Goal: Navigation & Orientation: Find specific page/section

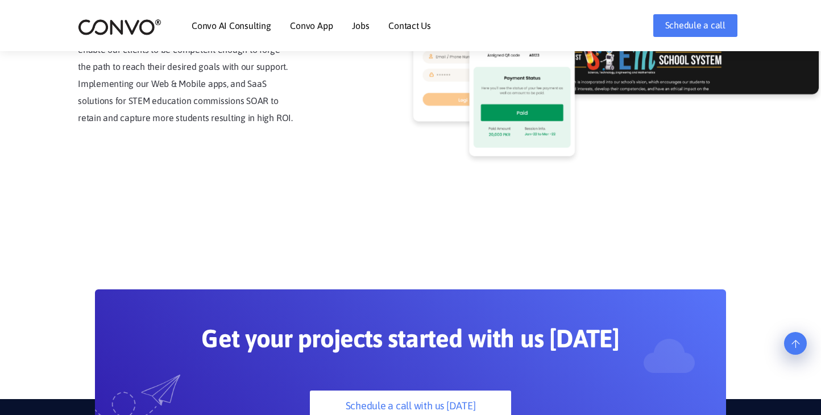
scroll to position [2844, 0]
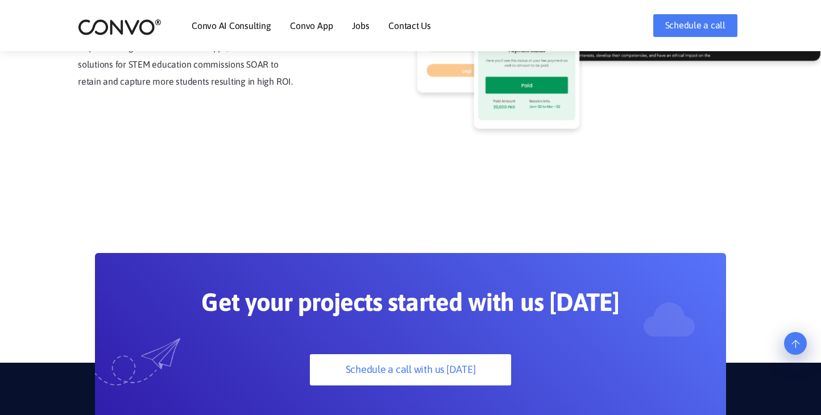
click at [236, 23] on link "Convo AI Consulting" at bounding box center [231, 25] width 79 height 9
click at [241, 26] on link "Convo AI Consulting" at bounding box center [231, 25] width 79 height 9
click at [301, 24] on link "Convo App" at bounding box center [311, 25] width 43 height 9
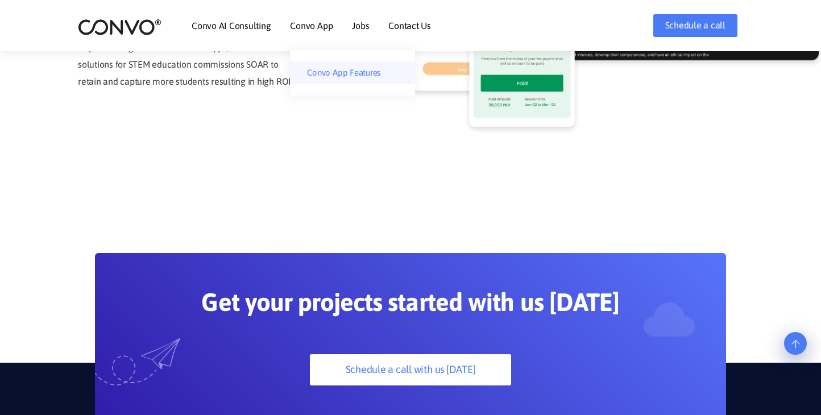
click at [327, 67] on link "Convo App Features" at bounding box center [352, 72] width 125 height 23
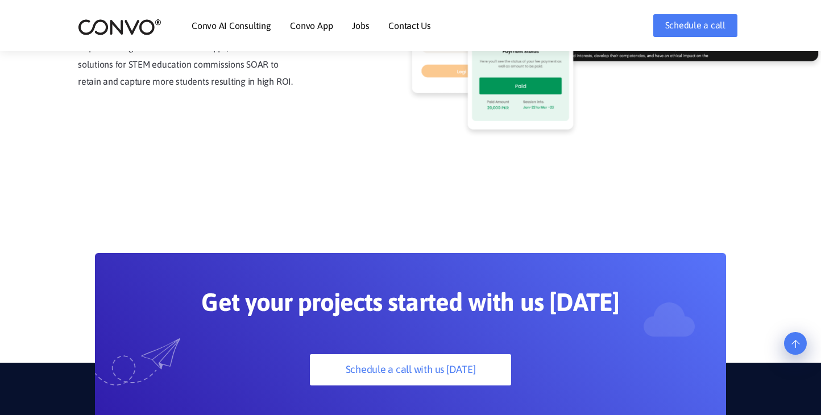
click at [352, 19] on li "Jobs" at bounding box center [360, 25] width 17 height 49
click at [355, 31] on li "Jobs" at bounding box center [360, 25] width 17 height 49
click at [359, 28] on link "Jobs" at bounding box center [360, 25] width 17 height 9
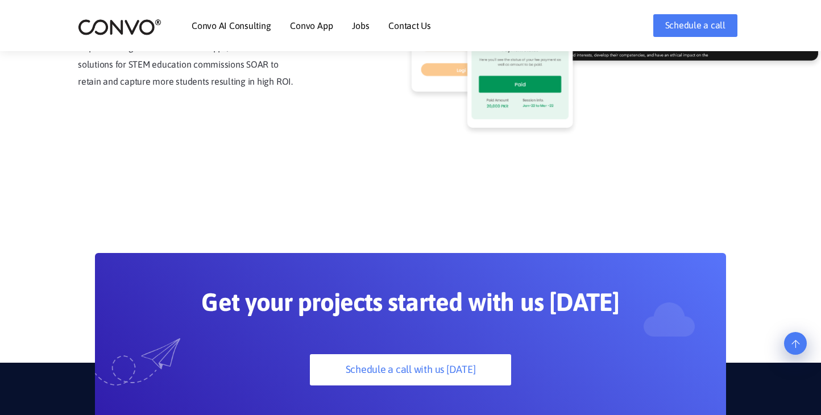
click at [365, 11] on li "Jobs" at bounding box center [360, 25] width 17 height 49
click at [396, 28] on link "Contact Us" at bounding box center [409, 25] width 43 height 9
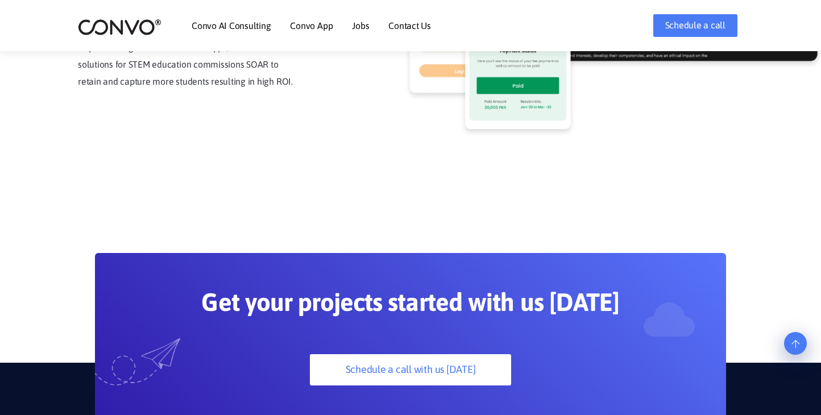
click at [398, 27] on link "Contact Us" at bounding box center [409, 25] width 43 height 9
click at [432, 22] on nav "Convo AI Consulting Convo App Convo App Features Jobs Contact Us" at bounding box center [354, 25] width 324 height 49
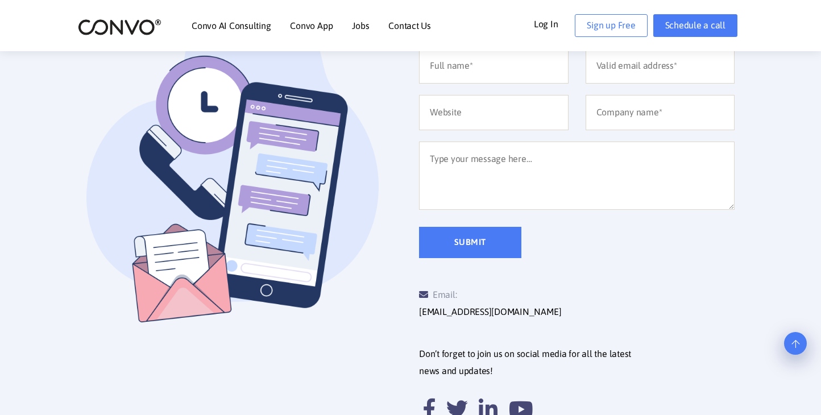
scroll to position [189, 0]
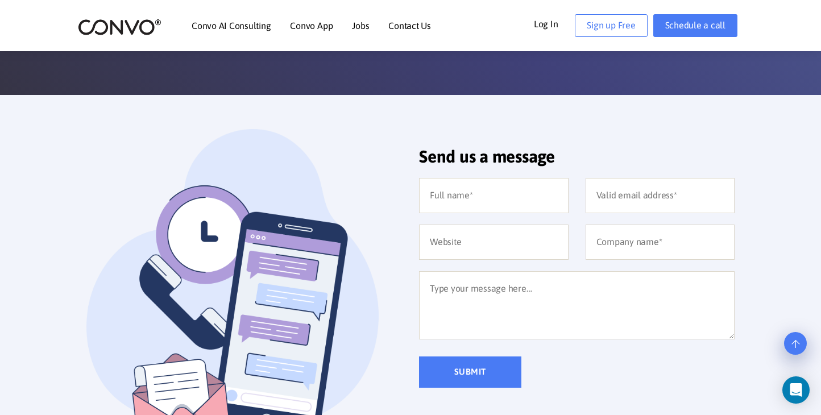
click at [359, 27] on link "Jobs" at bounding box center [360, 25] width 17 height 9
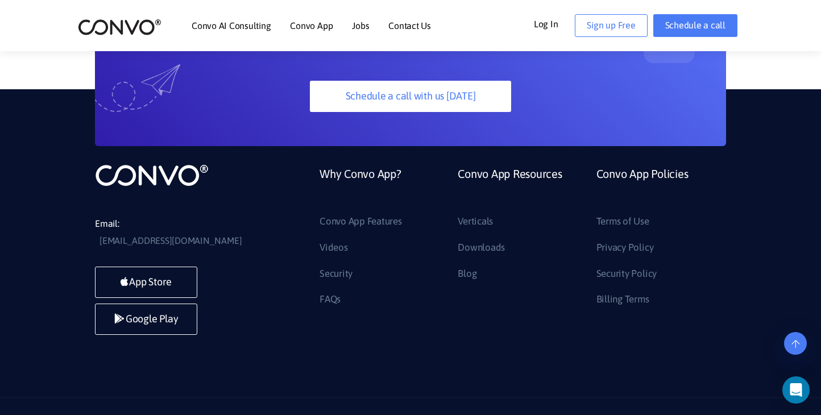
scroll to position [190, 0]
